Goal: Task Accomplishment & Management: Use online tool/utility

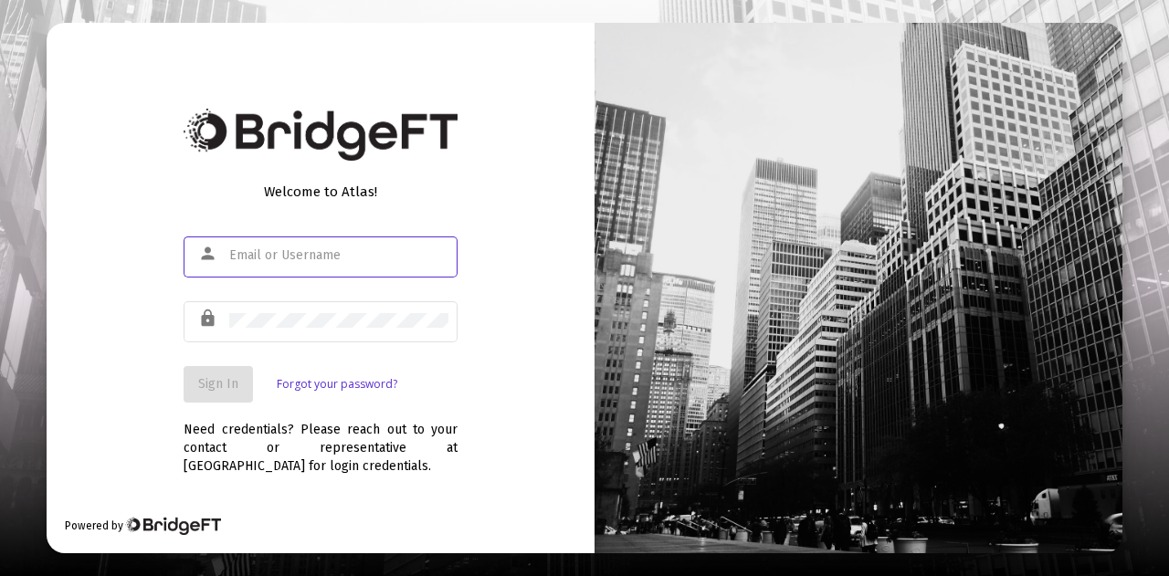
type input "[PERSON_NAME][EMAIL_ADDRESS][DOMAIN_NAME]"
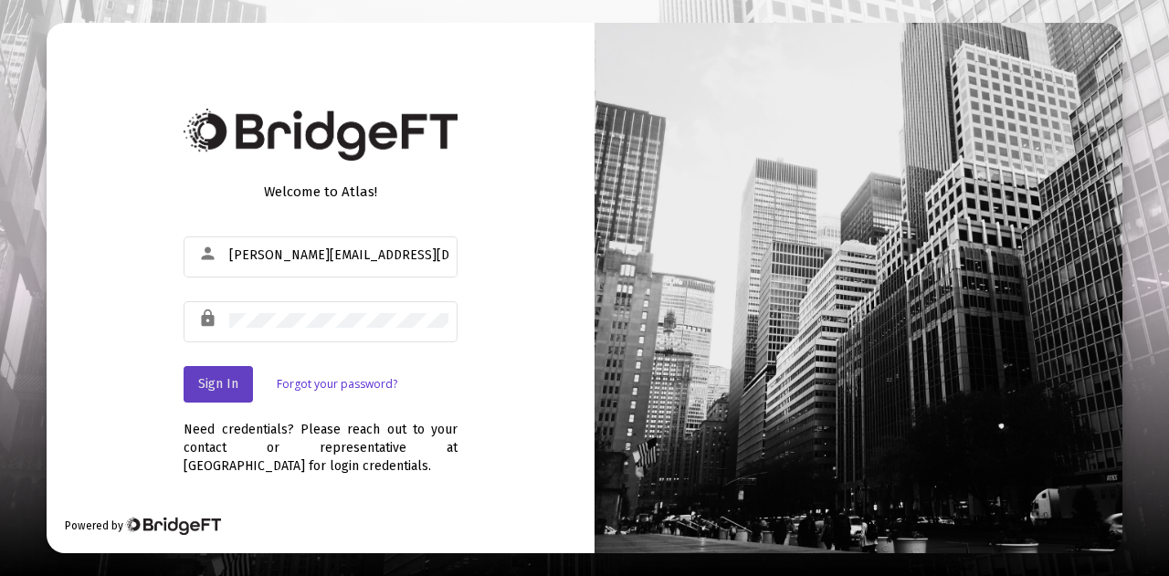
click at [219, 377] on span "Sign In" at bounding box center [218, 384] width 40 height 16
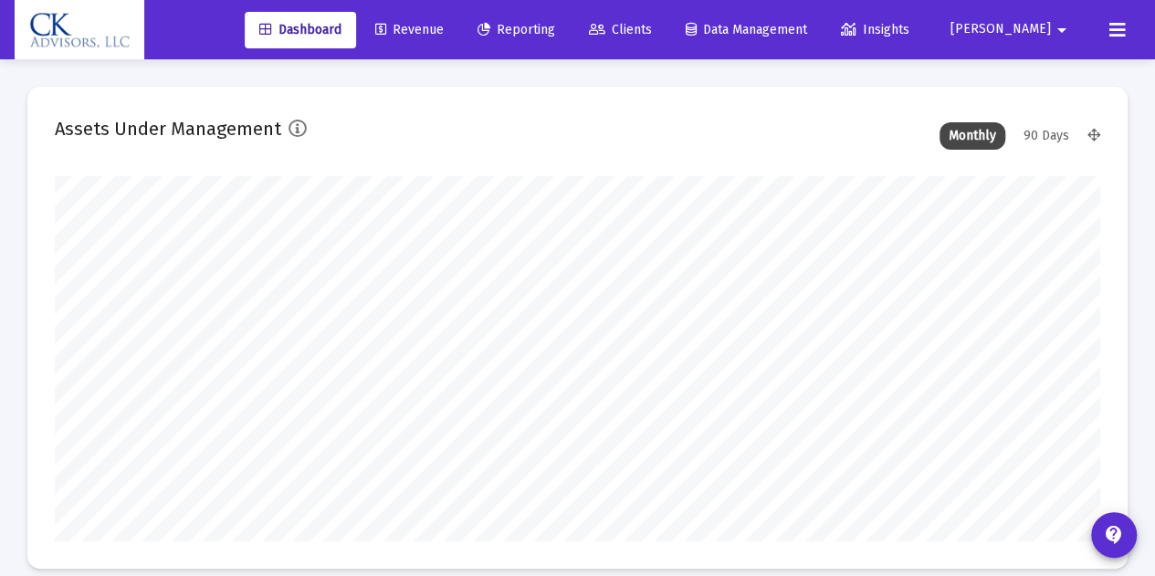
scroll to position [365, 1045]
type input "[DATE]"
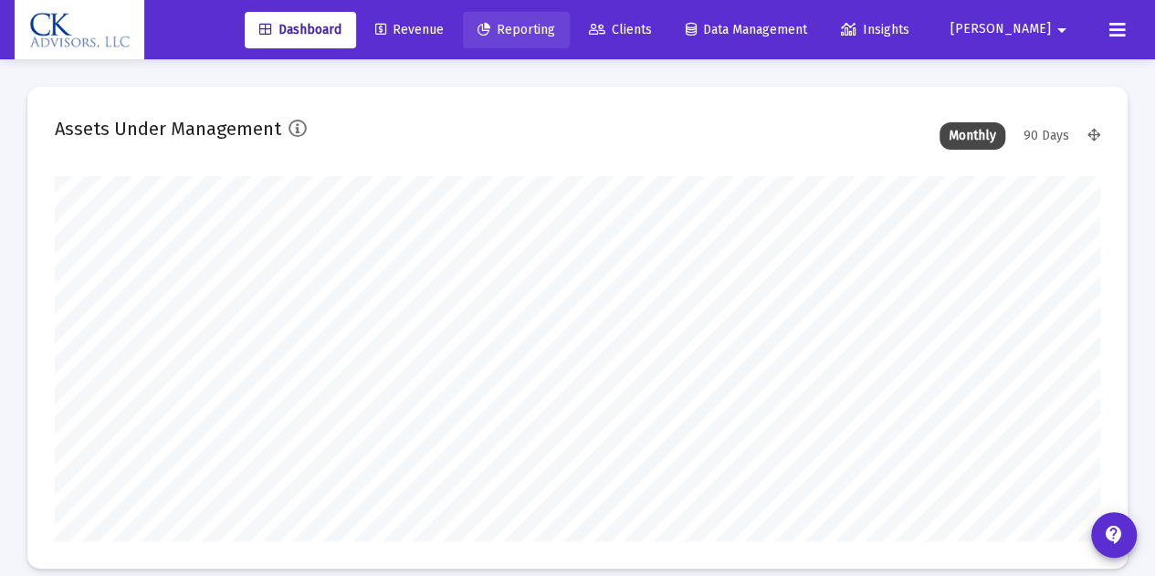
click at [555, 28] on span "Reporting" at bounding box center [517, 30] width 78 height 16
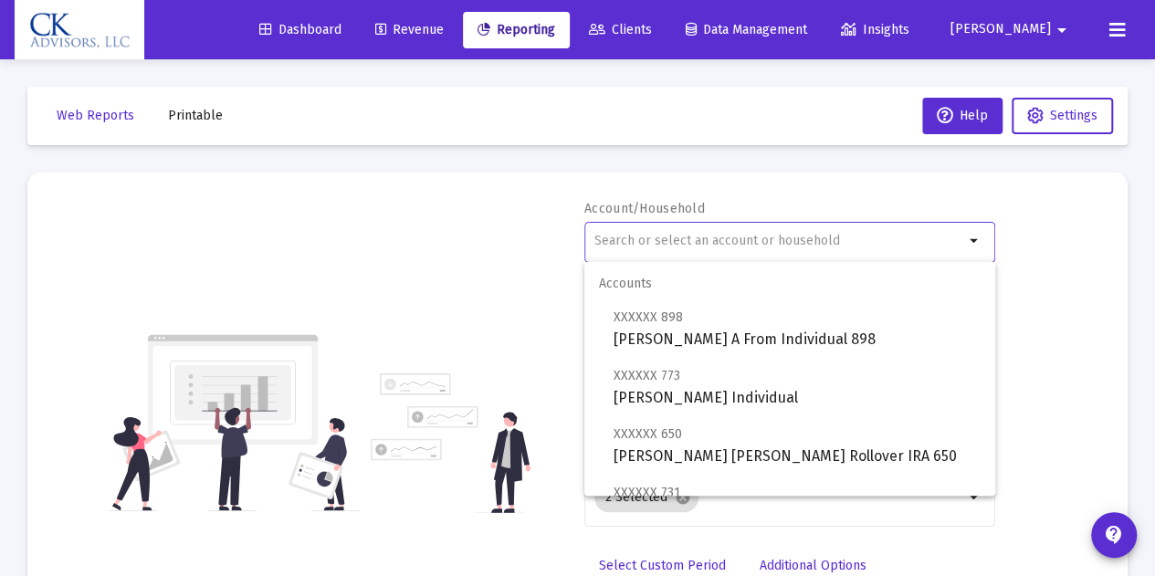
click at [602, 245] on input "text" at bounding box center [780, 241] width 370 height 15
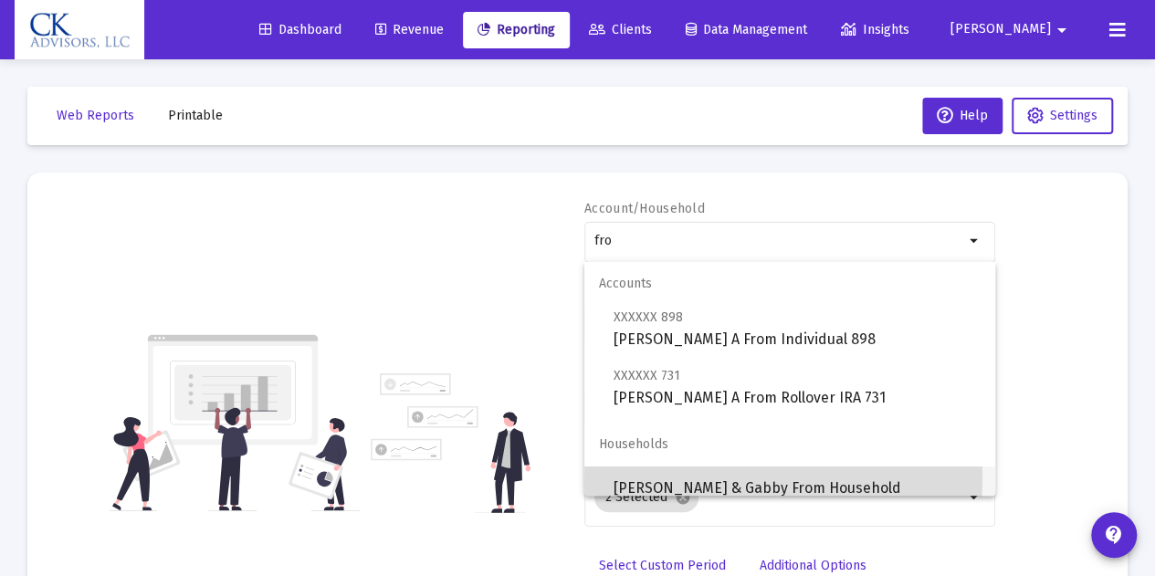
click at [687, 479] on span "[PERSON_NAME] & Gabby From Household" at bounding box center [797, 489] width 367 height 44
type input "[PERSON_NAME] & Gabby From Household"
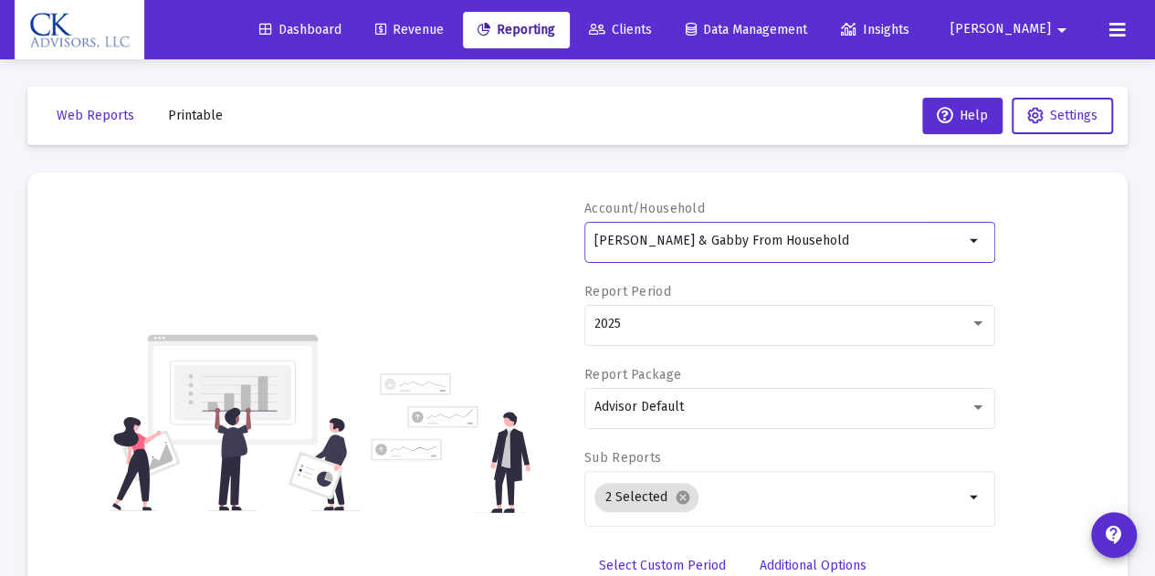
scroll to position [66, 0]
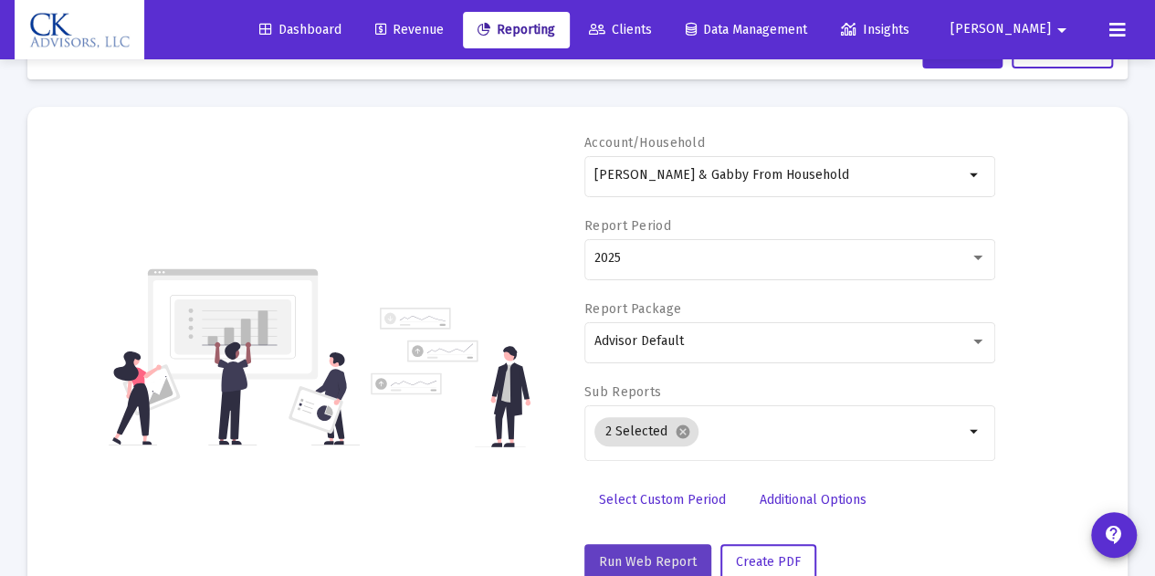
click at [681, 558] on span "Run Web Report" at bounding box center [648, 562] width 98 height 16
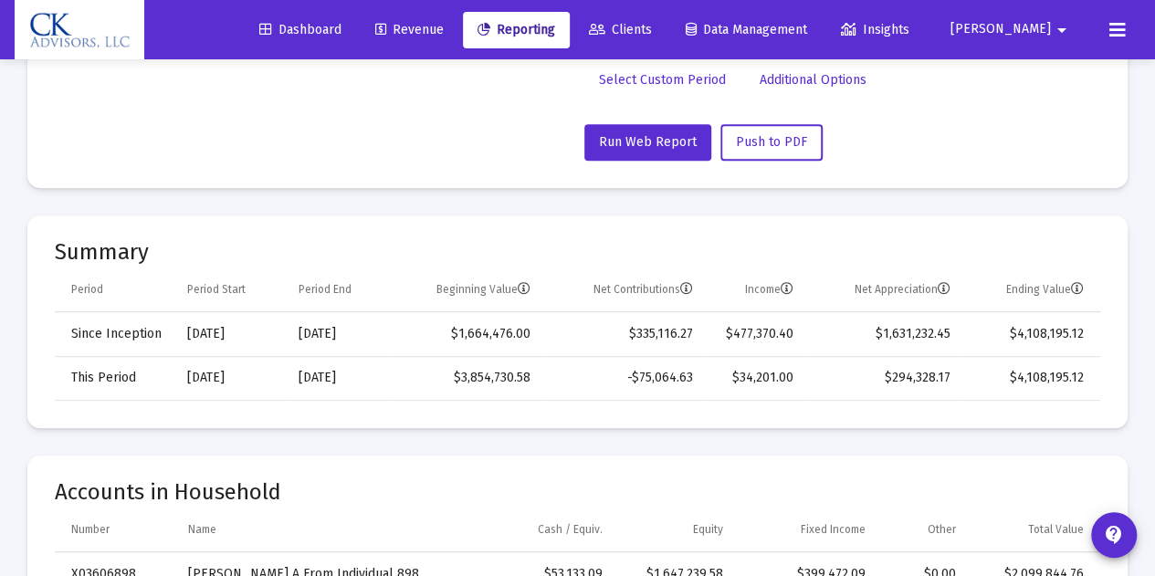
scroll to position [487, 0]
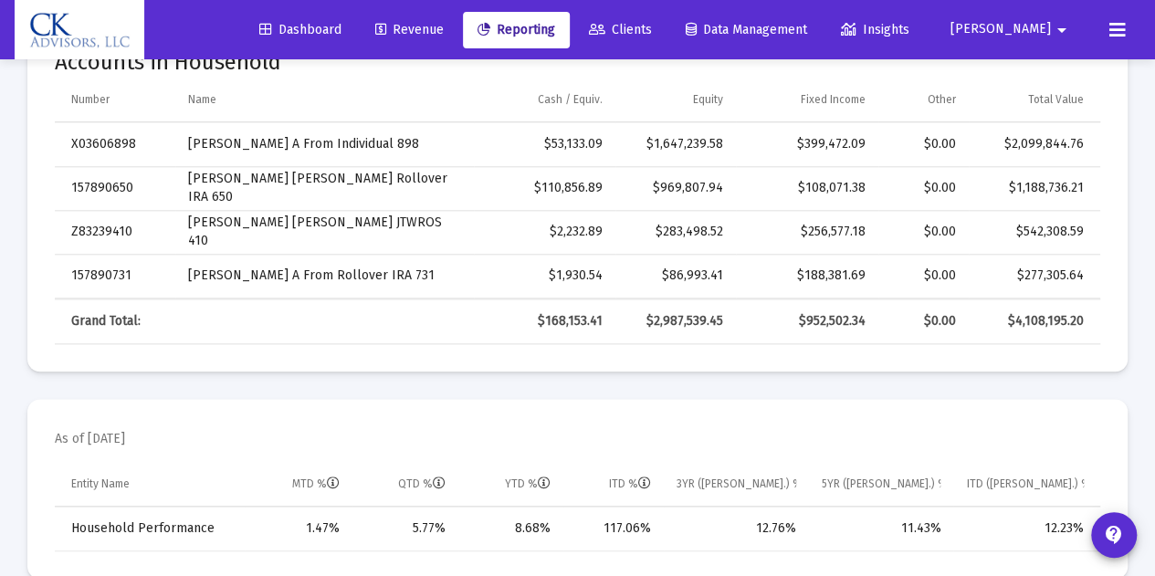
scroll to position [915, 0]
